Goal: Task Accomplishment & Management: Use online tool/utility

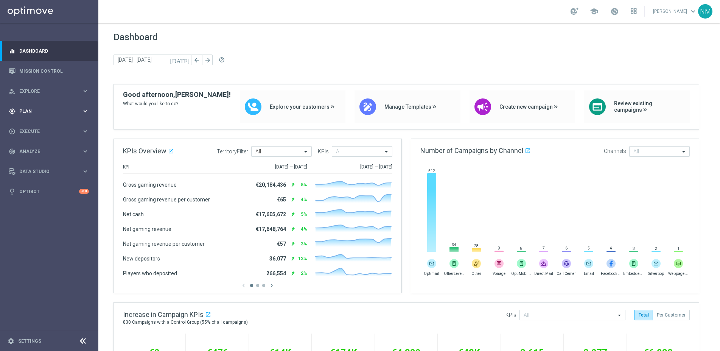
click at [52, 110] on span "Plan" at bounding box center [50, 111] width 62 height 5
click at [61, 151] on span "Templates" at bounding box center [47, 149] width 54 height 5
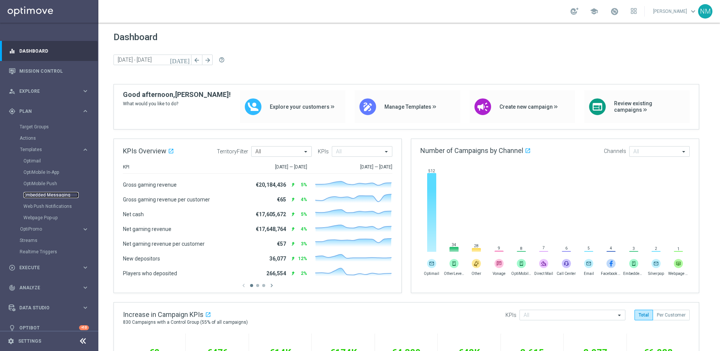
click at [55, 195] on link "Embedded Messaging" at bounding box center [50, 195] width 55 height 6
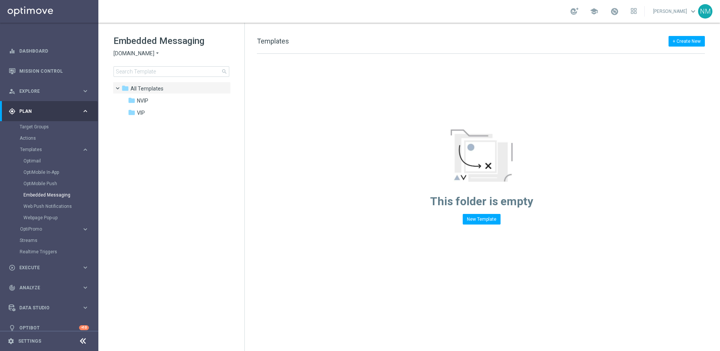
click at [151, 53] on span "[DOMAIN_NAME]" at bounding box center [133, 53] width 41 height 7
click at [146, 78] on div "Lottoland" at bounding box center [142, 80] width 57 height 9
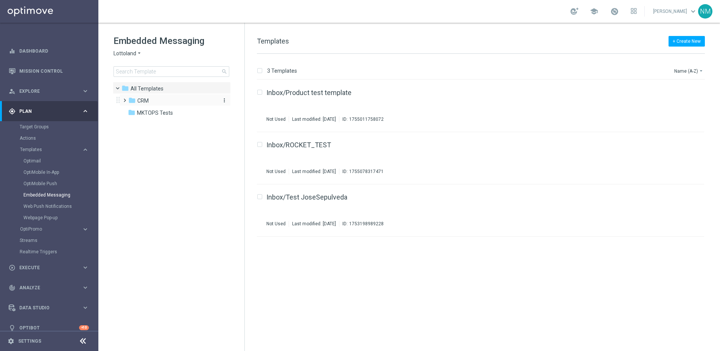
click at [151, 103] on div "folder CRM" at bounding box center [171, 100] width 87 height 9
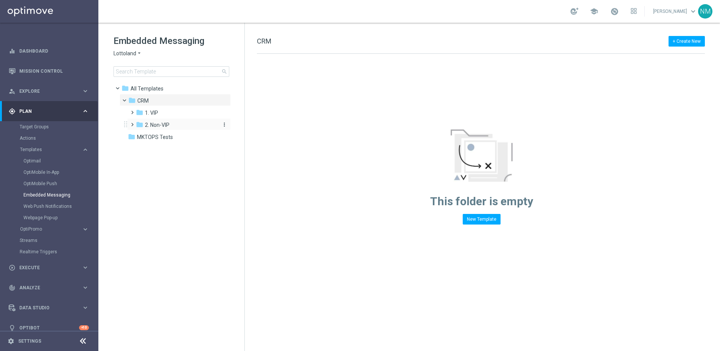
click at [154, 126] on span "2. Non-VIP" at bounding box center [157, 124] width 25 height 7
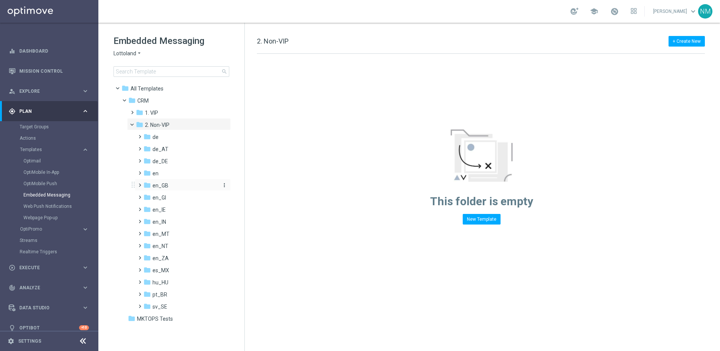
click at [157, 189] on div "folder en_GB" at bounding box center [180, 185] width 74 height 9
click at [167, 213] on span "TAC en_GB" at bounding box center [173, 209] width 27 height 7
click at [140, 343] on span "MKTOPS Tests" at bounding box center [155, 342] width 36 height 7
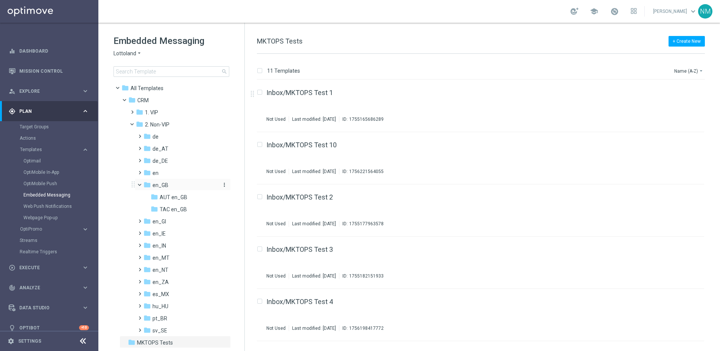
click at [170, 183] on div "folder en_GB" at bounding box center [180, 185] width 74 height 9
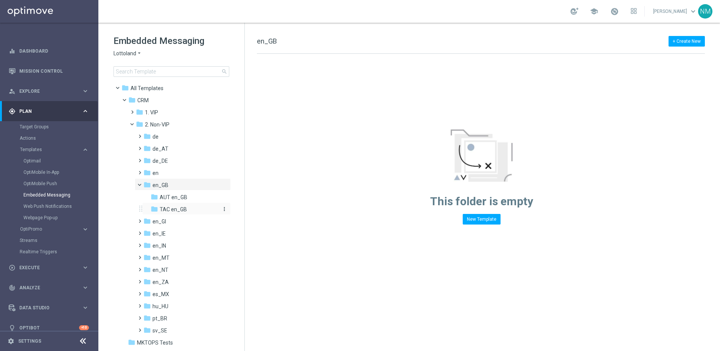
click at [177, 205] on div "folder TAC en_GB" at bounding box center [185, 209] width 68 height 9
click at [495, 211] on div "This folder is empty New Template" at bounding box center [481, 176] width 103 height 95
click at [493, 214] on button "New Template" at bounding box center [482, 219] width 38 height 11
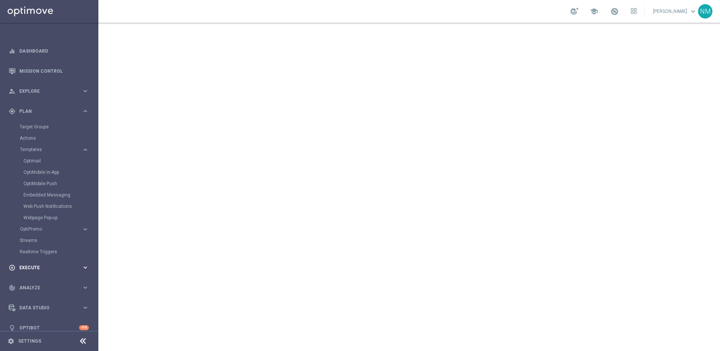
click at [35, 269] on span "Execute" at bounding box center [50, 267] width 62 height 5
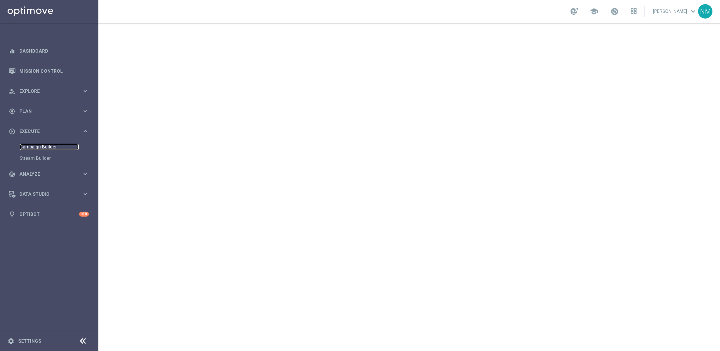
click at [39, 145] on link "Campaign Builder" at bounding box center [49, 147] width 59 height 6
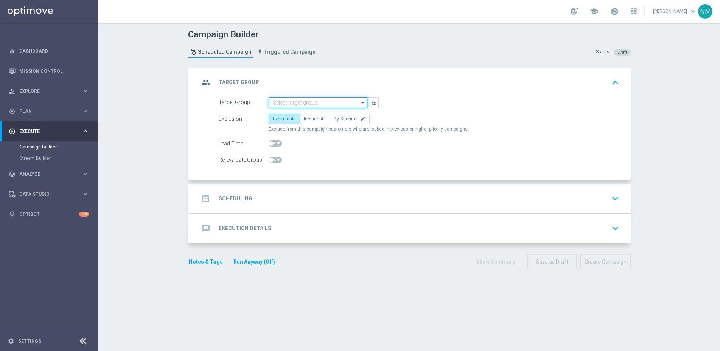
click at [301, 105] on input at bounding box center [318, 102] width 99 height 11
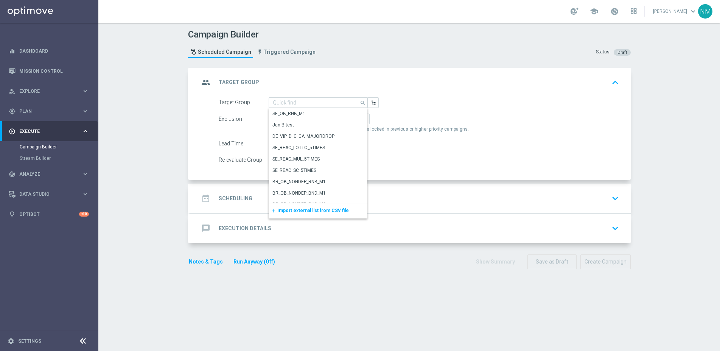
click at [289, 209] on span "Import external list from CSV file" at bounding box center [312, 210] width 71 height 5
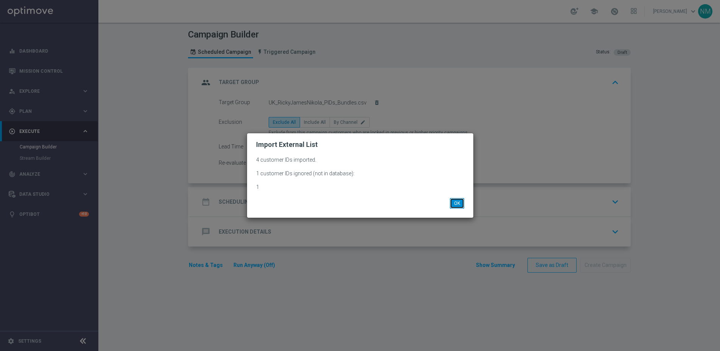
drag, startPoint x: 459, startPoint y: 205, endPoint x: 445, endPoint y: 199, distance: 15.4
click at [459, 205] on button "OK" at bounding box center [457, 203] width 14 height 11
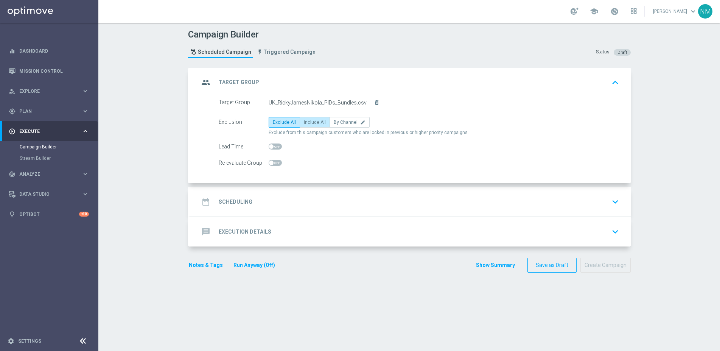
click at [313, 120] on span "Include All" at bounding box center [315, 122] width 22 height 5
click at [309, 121] on input "Include All" at bounding box center [306, 123] width 5 height 5
radio input "true"
click at [253, 207] on div "date_range Scheduling keyboard_arrow_down" at bounding box center [410, 201] width 423 height 14
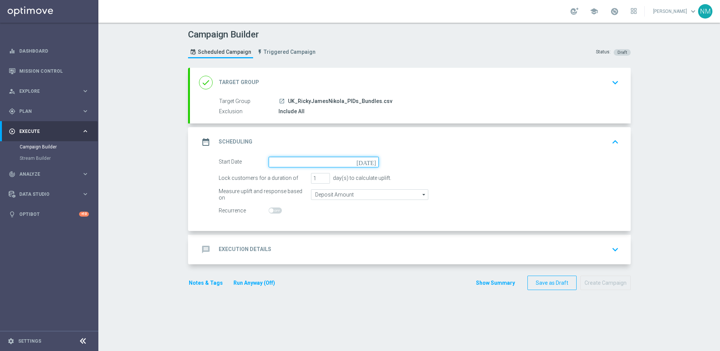
click at [284, 166] on input at bounding box center [324, 162] width 110 height 11
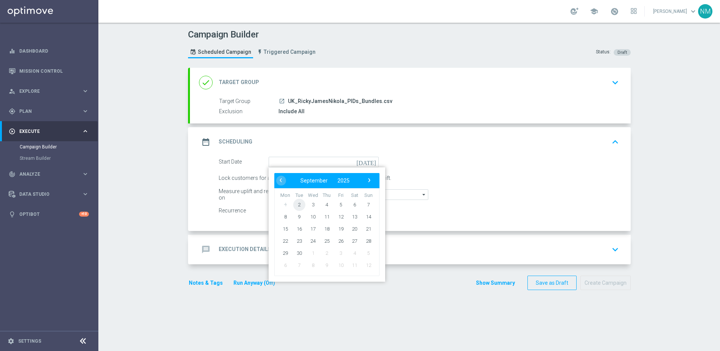
click at [298, 205] on span "2" at bounding box center [299, 204] width 12 height 12
type input "[DATE]"
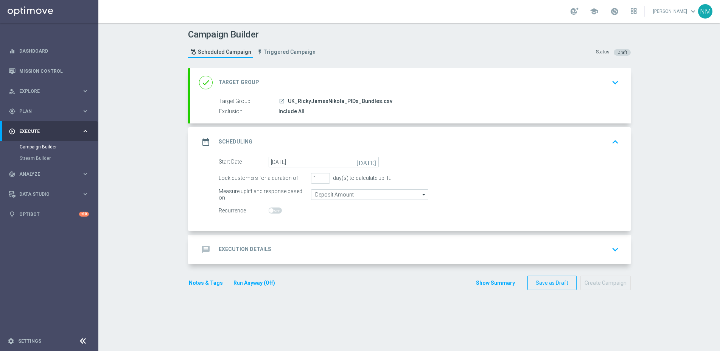
click at [280, 245] on div "message Execution Details keyboard_arrow_down" at bounding box center [410, 249] width 423 height 14
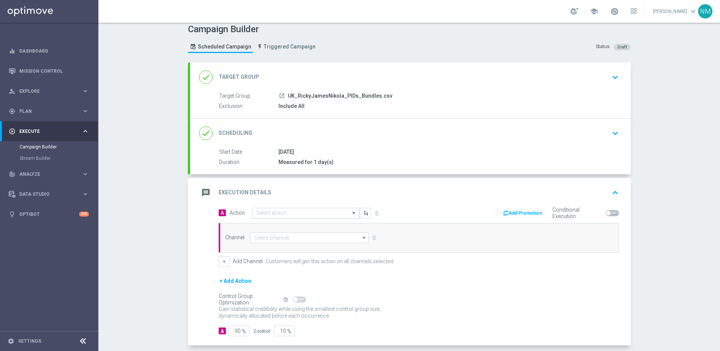
scroll to position [11, 0]
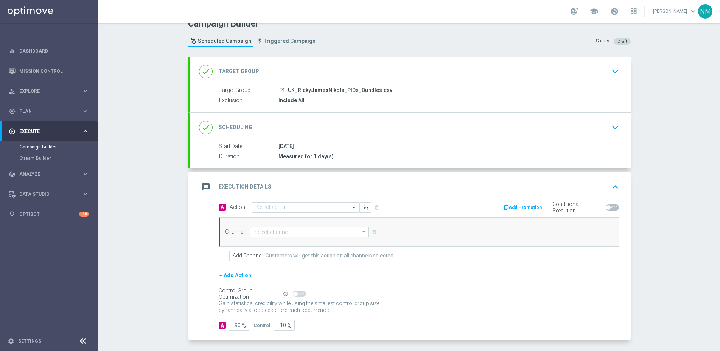
click at [263, 202] on ng-select "Select action" at bounding box center [306, 207] width 108 height 11
click at [264, 206] on input "text" at bounding box center [298, 207] width 84 height 6
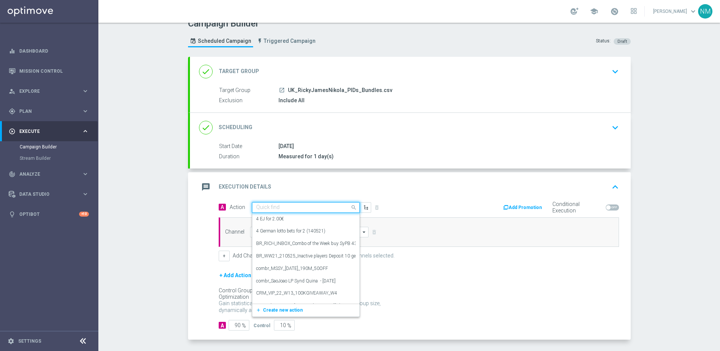
paste input "en_GB_NVIP_TAC_GM__250903_EXCLGAME_[DEMOGRAPHIC_DATA]_MIDAS"
type input "en_GB_NVIP_TAC_GM__250903_EXCLGAME_[DEMOGRAPHIC_DATA]_MIDAS"
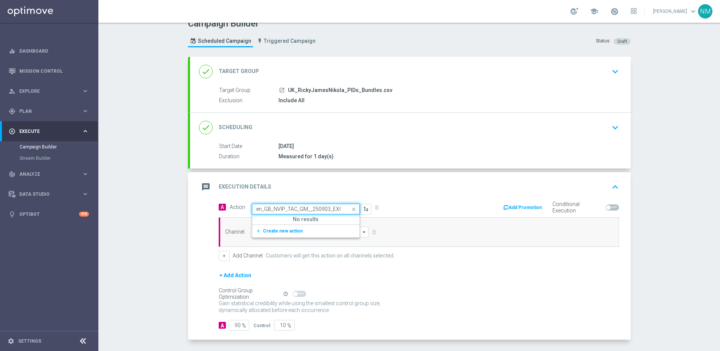
scroll to position [0, 51]
click at [288, 227] on button "add_new Create new action" at bounding box center [304, 231] width 104 height 9
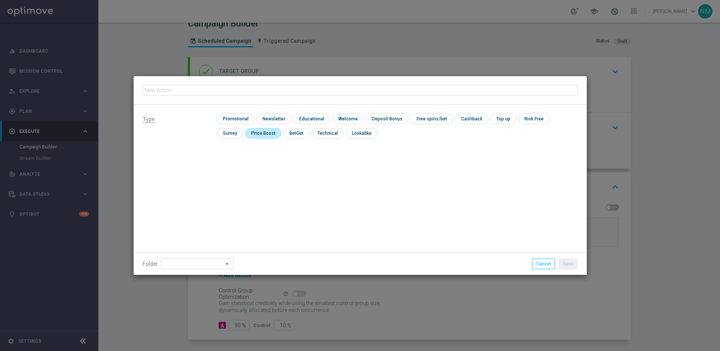
type input "en_GB_NVIP_TAC_GM__250903_EXCLGAME_[DEMOGRAPHIC_DATA]_MIDAS"
click at [245, 123] on input "checkbox" at bounding box center [235, 118] width 36 height 10
checkbox input "true"
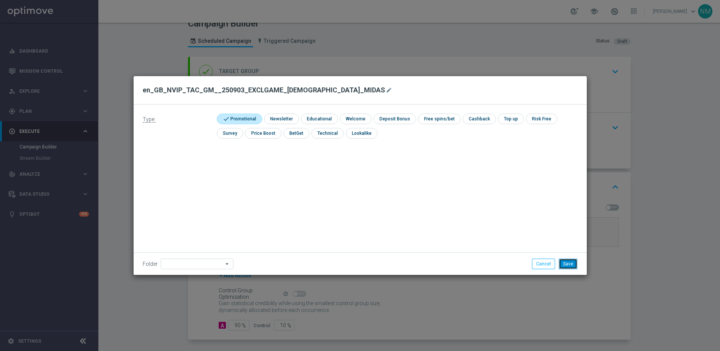
click at [576, 263] on button "Save" at bounding box center [568, 263] width 19 height 11
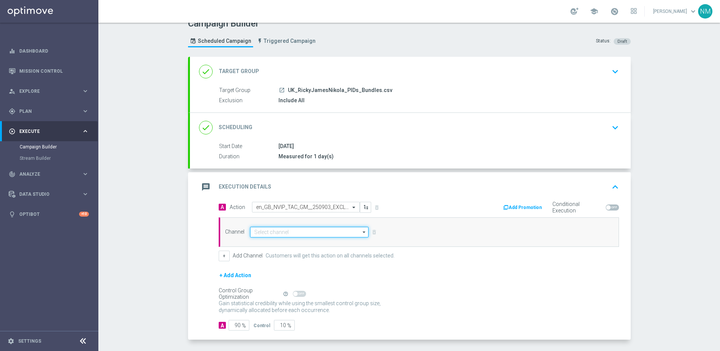
click at [310, 231] on input at bounding box center [309, 232] width 119 height 11
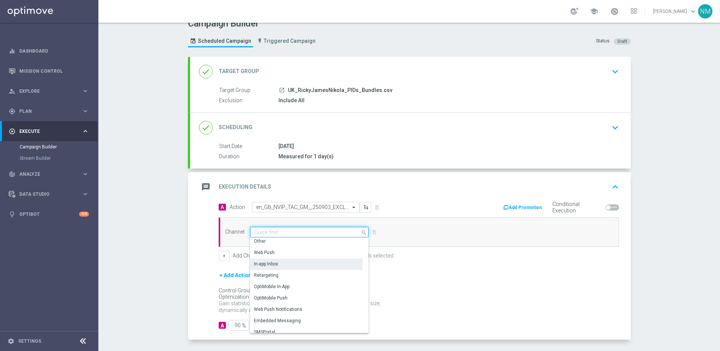
scroll to position [200, 0]
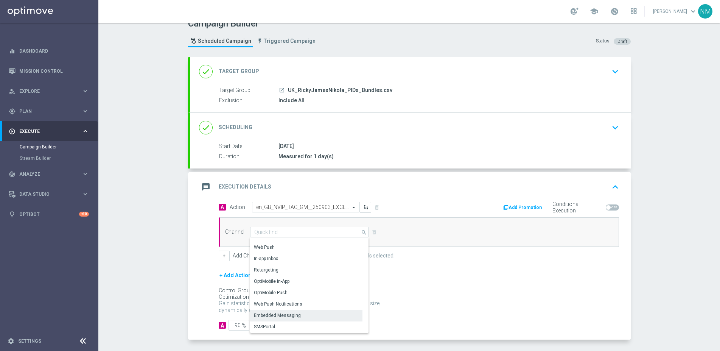
click at [305, 313] on div "Embedded Messaging" at bounding box center [306, 315] width 113 height 11
type input "Embedded Messaging"
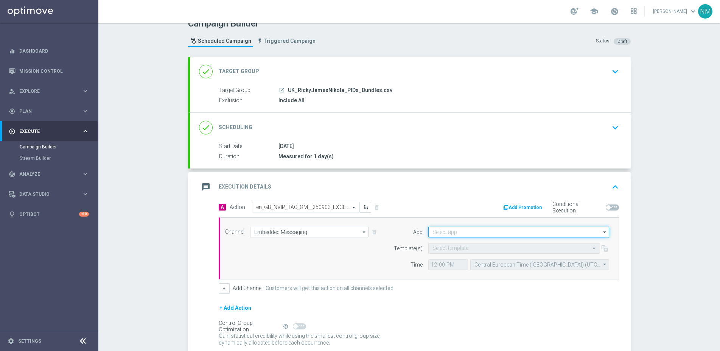
click at [504, 227] on input at bounding box center [518, 232] width 181 height 11
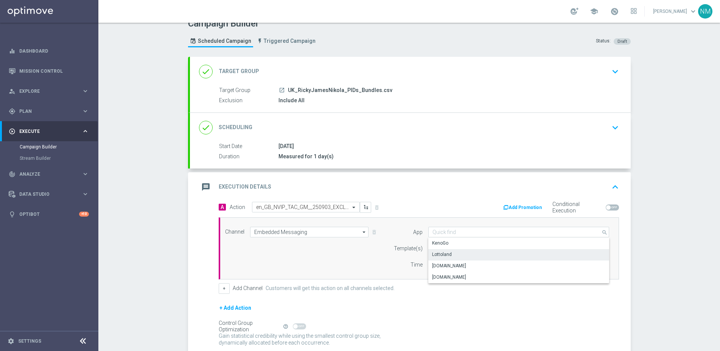
click at [444, 250] on div "Lottoland" at bounding box center [518, 254] width 181 height 11
type input "Lottoland"
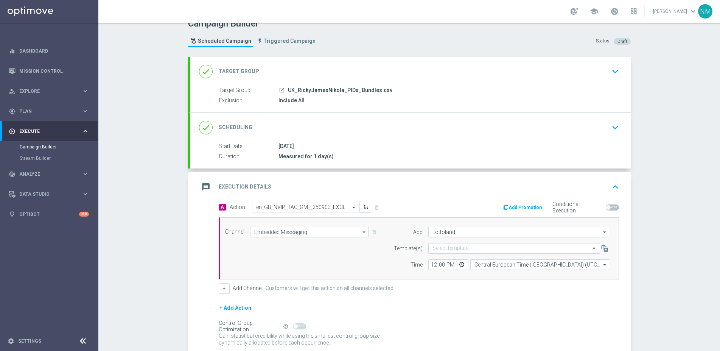
click at [429, 245] on div at bounding box center [514, 248] width 171 height 6
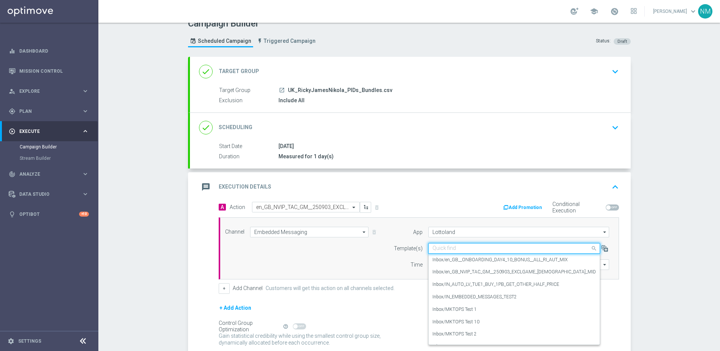
paste input "en_GB_NVIP_TAC_GM__250903_EXCLGAME_[DEMOGRAPHIC_DATA]_MIDAS"
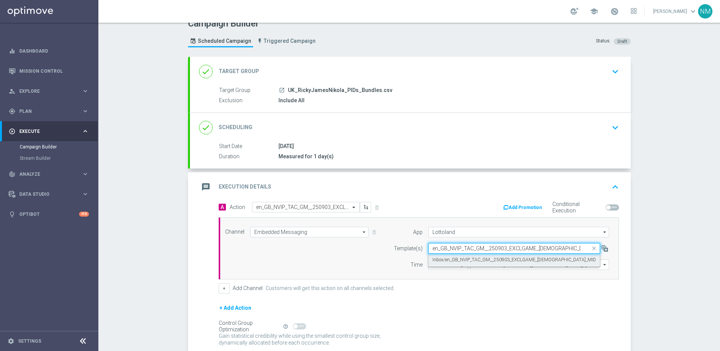
click at [476, 258] on label "Inbox/en_GB_NVIP_TAC_GM__250903_EXCLGAME_[DEMOGRAPHIC_DATA]_MIDAS" at bounding box center [516, 259] width 169 height 6
type input "en_GB_NVIP_TAC_GM__250903_EXCLGAME_[DEMOGRAPHIC_DATA]_MIDAS"
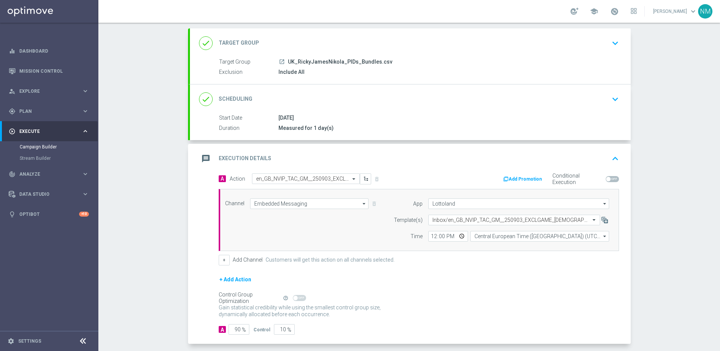
scroll to position [73, 0]
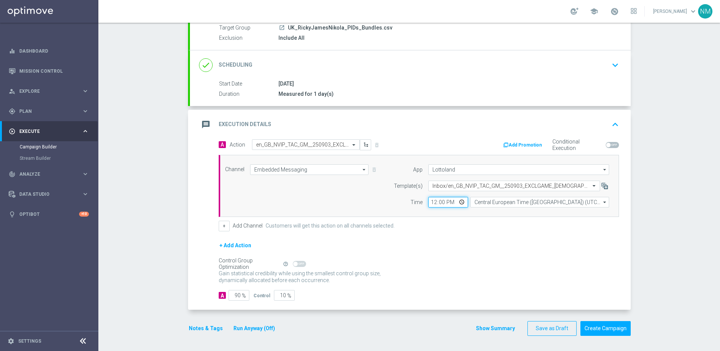
click at [459, 200] on input "12:00" at bounding box center [448, 202] width 40 height 11
type input "14:10"
click at [523, 223] on div "+ Add Channel Customers will get this action on all channels selected." at bounding box center [419, 226] width 400 height 11
click at [511, 202] on input "Central European Time ([GEOGRAPHIC_DATA]) (UTC +02:00)" at bounding box center [539, 202] width 139 height 11
click at [504, 213] on div "Central European Time ([GEOGRAPHIC_DATA]) (UTC +02:00)" at bounding box center [536, 213] width 124 height 7
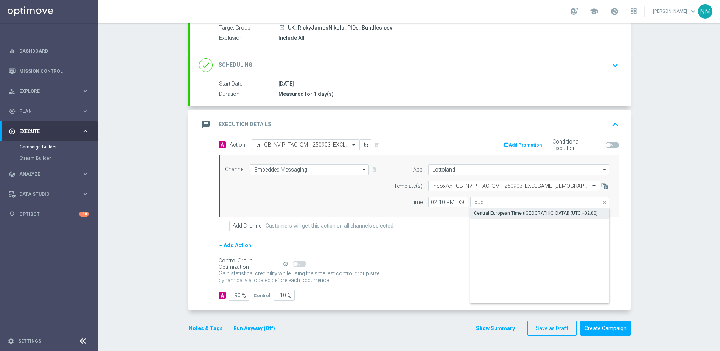
type input "Central European Time ([GEOGRAPHIC_DATA]) (UTC +02:00)"
click at [235, 294] on input "90" at bounding box center [238, 295] width 21 height 11
type input "0"
type input "100"
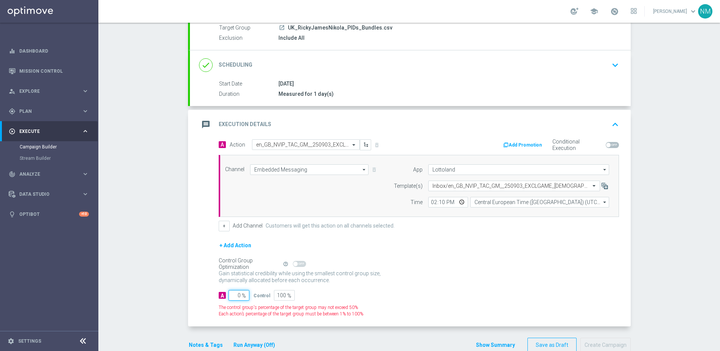
type input "10"
type input "90"
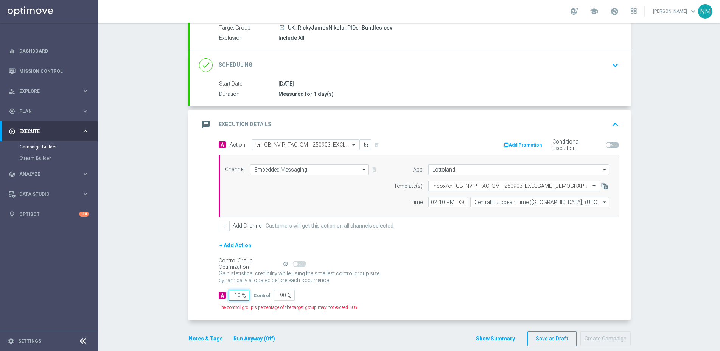
type input "100"
type input "0"
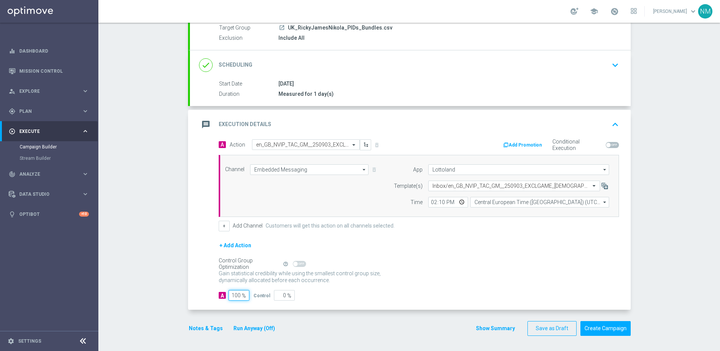
type input "100"
drag, startPoint x: 428, startPoint y: 272, endPoint x: 439, endPoint y: 271, distance: 11.0
click at [428, 272] on div "Gain statistical credibility while using the smallest control group size, dynam…" at bounding box center [419, 277] width 400 height 18
click at [603, 329] on button "Create Campaign" at bounding box center [605, 328] width 50 height 15
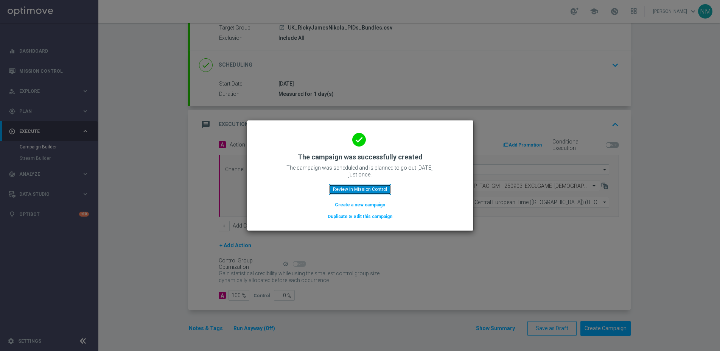
click at [349, 188] on button "Review in Mission Control" at bounding box center [360, 189] width 62 height 11
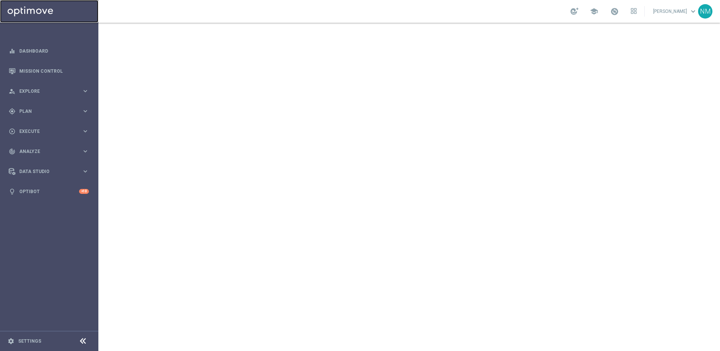
click at [47, 14] on link at bounding box center [49, 11] width 98 height 23
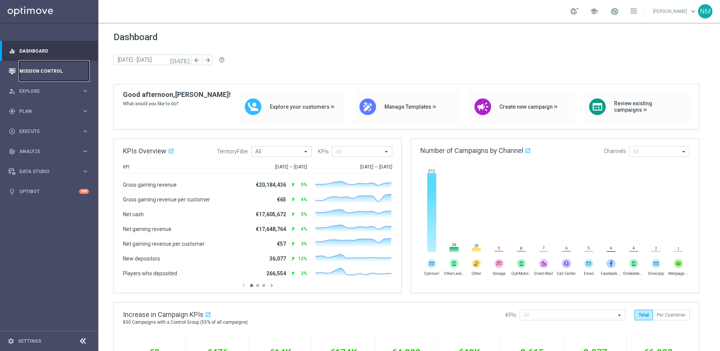
click at [44, 75] on link "Mission Control" at bounding box center [54, 71] width 70 height 20
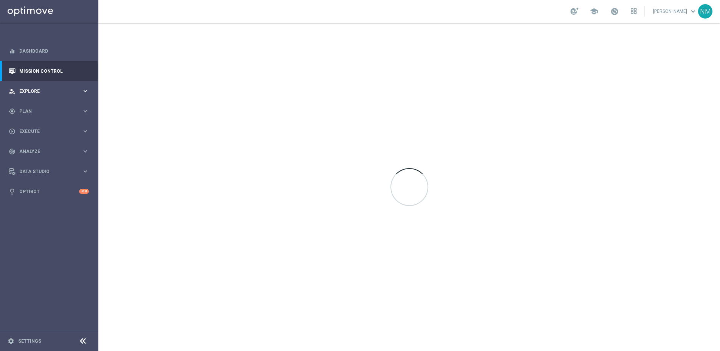
click at [40, 97] on div "person_search Explore keyboard_arrow_right" at bounding box center [49, 91] width 98 height 20
drag, startPoint x: 33, startPoint y: 208, endPoint x: 34, endPoint y: 200, distance: 7.7
click at [33, 208] on div "gps_fixed Plan keyboard_arrow_right" at bounding box center [49, 202] width 98 height 20
click at [33, 150] on span "Templates" at bounding box center [47, 149] width 54 height 5
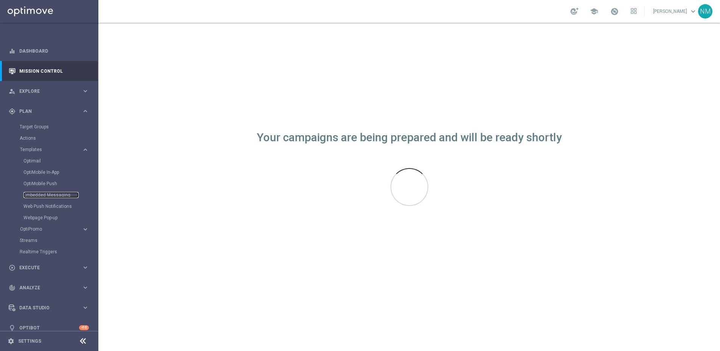
click at [37, 196] on link "Embedded Messaging" at bounding box center [50, 195] width 55 height 6
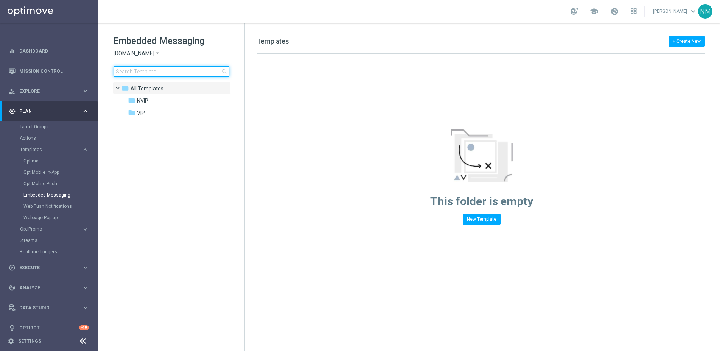
click at [180, 71] on input at bounding box center [171, 71] width 116 height 11
click at [156, 55] on icon "arrow_drop_down" at bounding box center [157, 53] width 6 height 7
click at [140, 80] on div "Lottoland" at bounding box center [142, 80] width 57 height 9
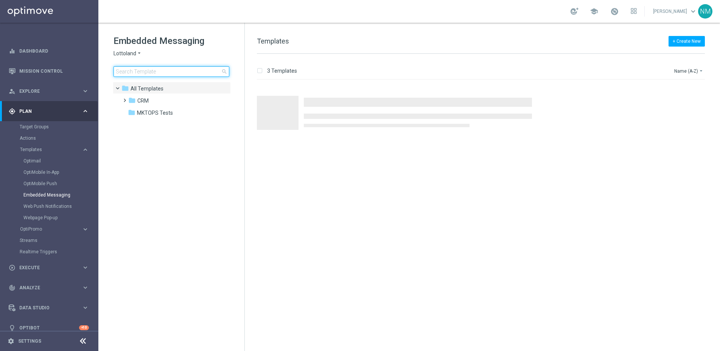
click at [152, 74] on input at bounding box center [171, 71] width 116 height 11
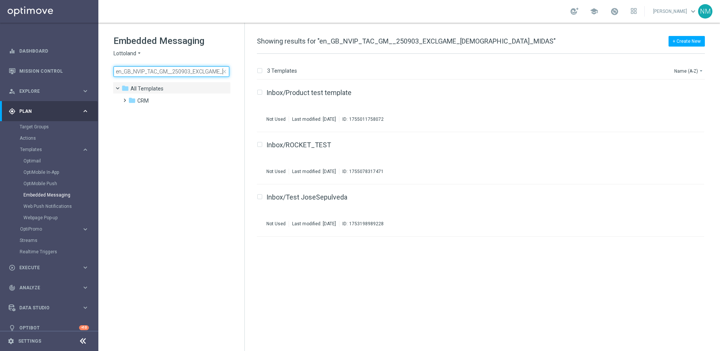
scroll to position [0, 28]
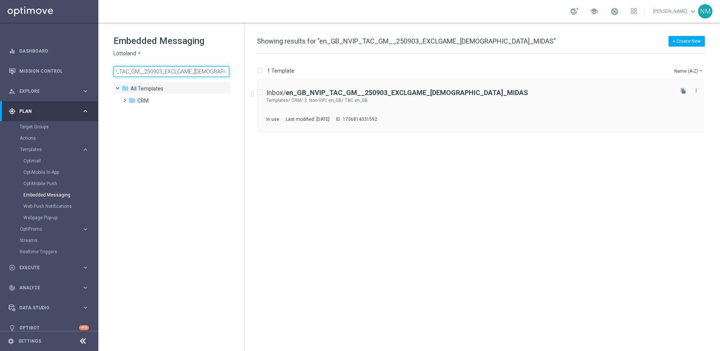
type input "en_GB_NVIP_TAC_GM__250903_EXCLGAME_[DEMOGRAPHIC_DATA]_MIDAS"
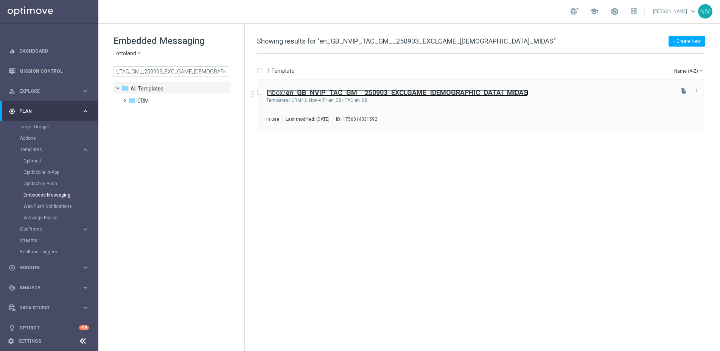
click at [367, 95] on b "en_GB_NVIP_TAC_GM__250903_EXCLGAME_[DEMOGRAPHIC_DATA]_MIDAS" at bounding box center [407, 93] width 242 height 8
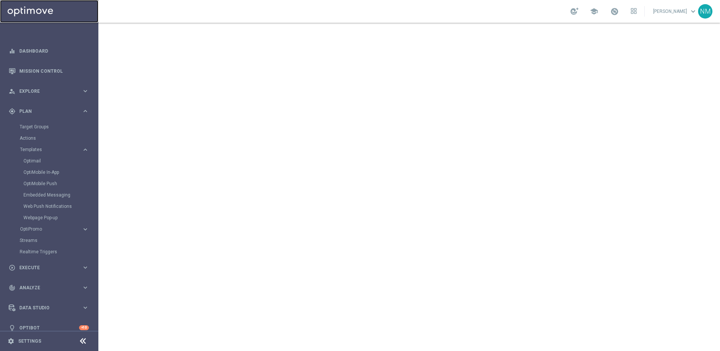
click at [39, 11] on link at bounding box center [49, 11] width 98 height 23
